Goal: Task Accomplishment & Management: Use online tool/utility

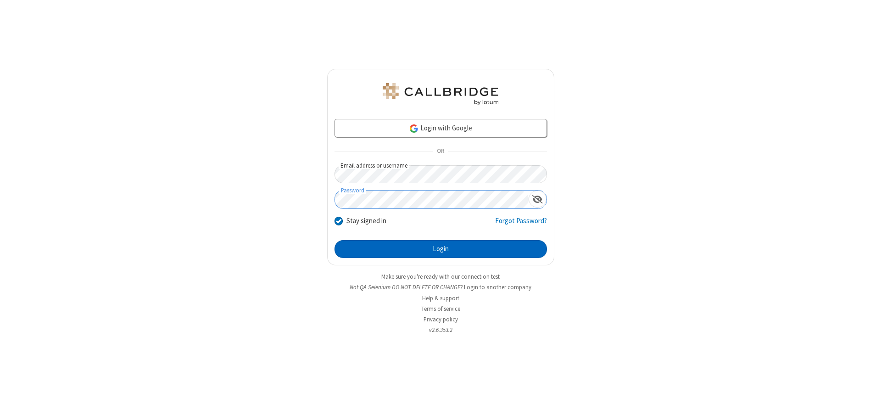
click at [440, 249] on button "Login" at bounding box center [440, 249] width 212 height 18
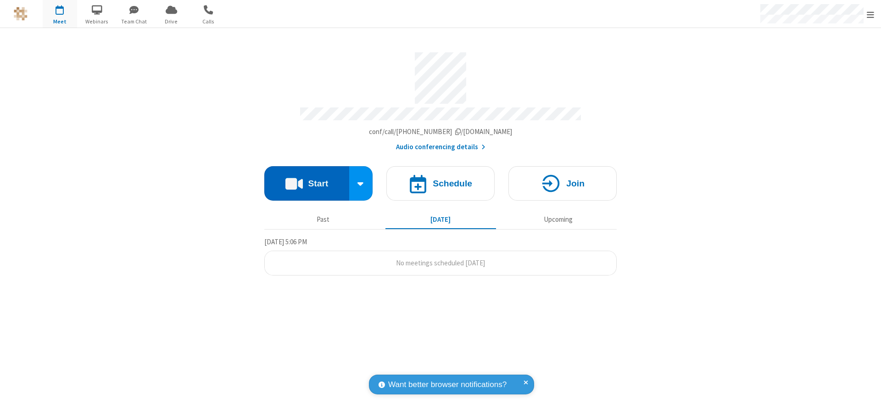
click at [306, 180] on button "Start" at bounding box center [306, 183] width 85 height 34
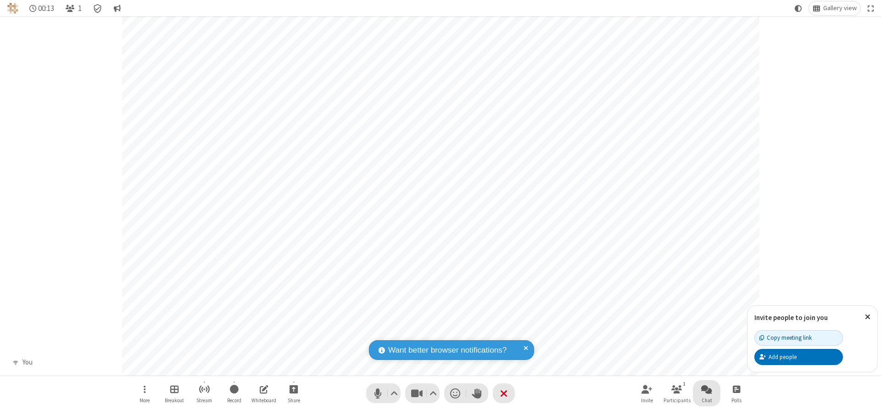
click at [706, 388] on span "Open chat" at bounding box center [706, 388] width 11 height 11
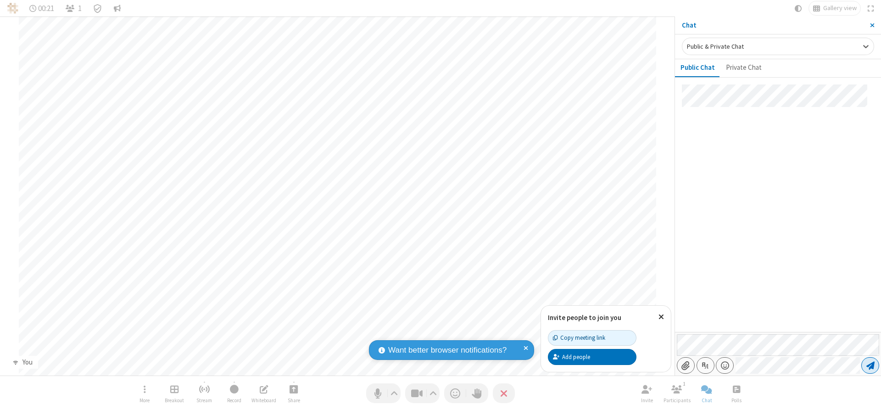
click at [870, 365] on span "Send message" at bounding box center [870, 364] width 8 height 9
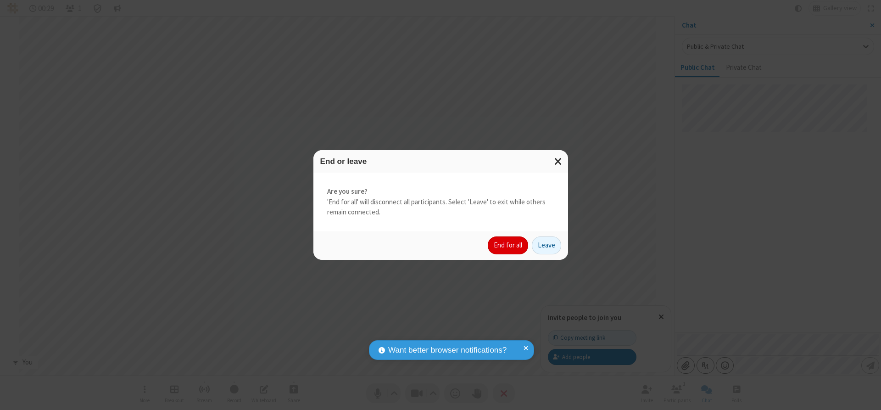
click at [508, 245] on button "End for all" at bounding box center [508, 245] width 40 height 18
